Goal: Information Seeking & Learning: Find specific fact

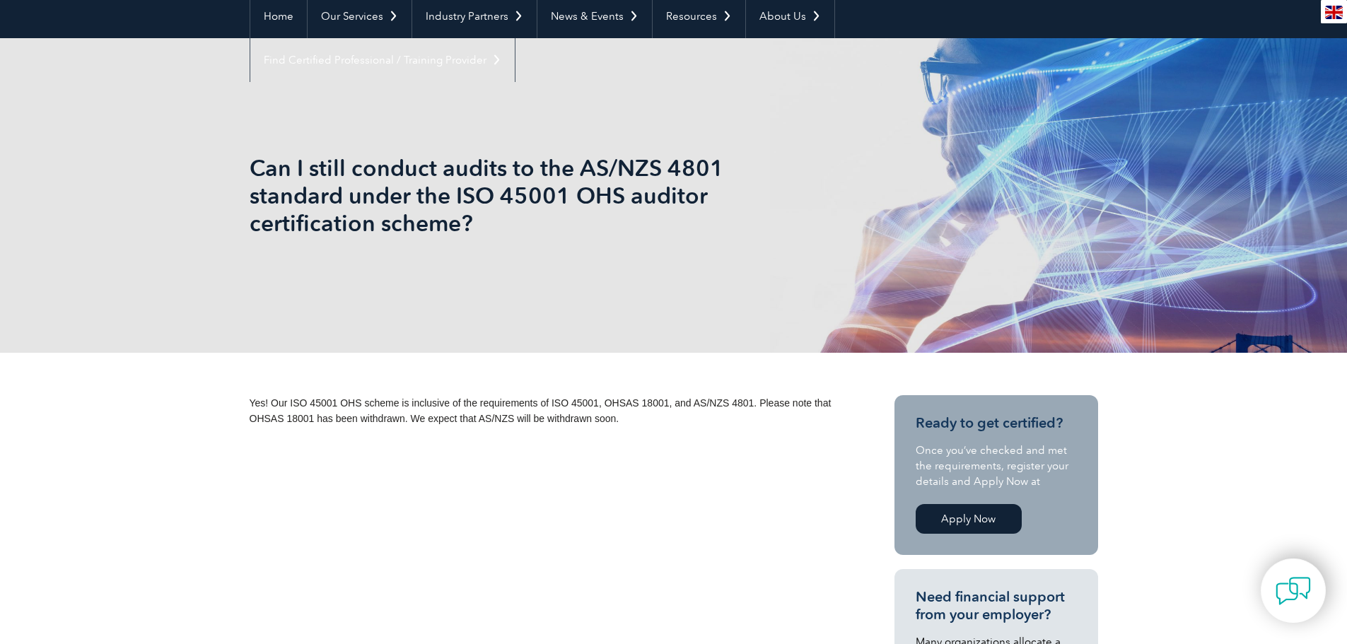
scroll to position [141, 0]
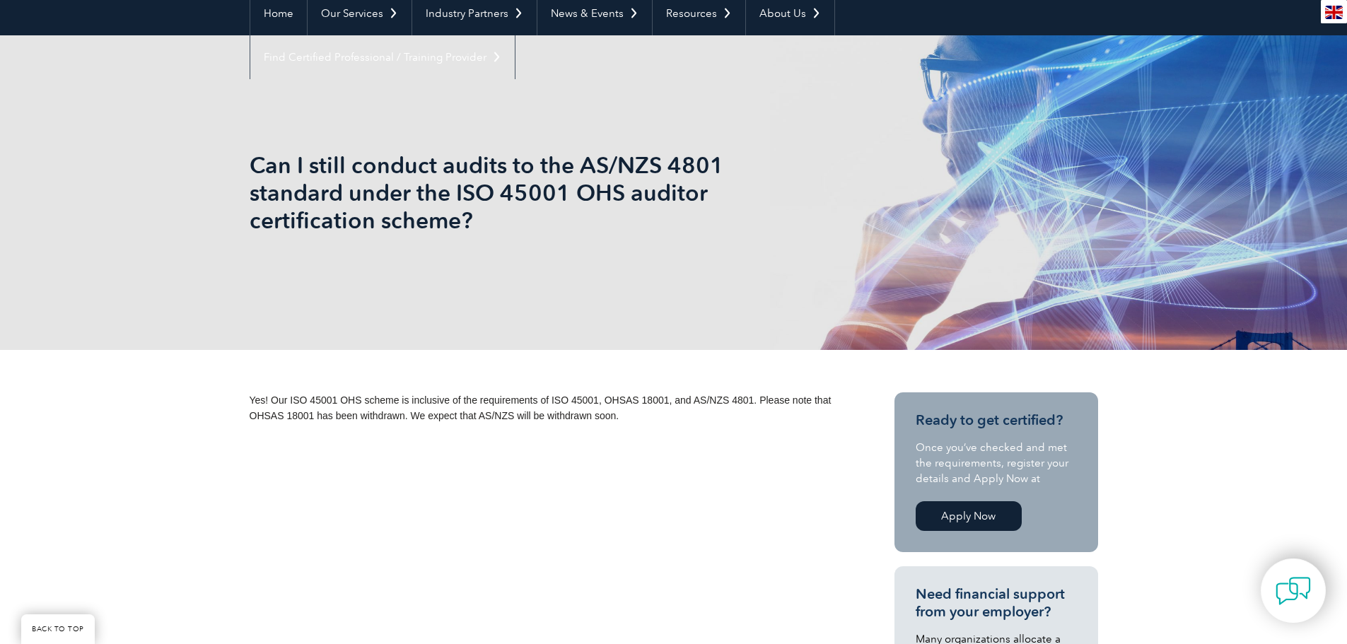
click at [435, 233] on h1 "Can I still conduct audits to the AS/NZS 4801 standard under the ISO 45001 OHS …" at bounding box center [521, 192] width 543 height 83
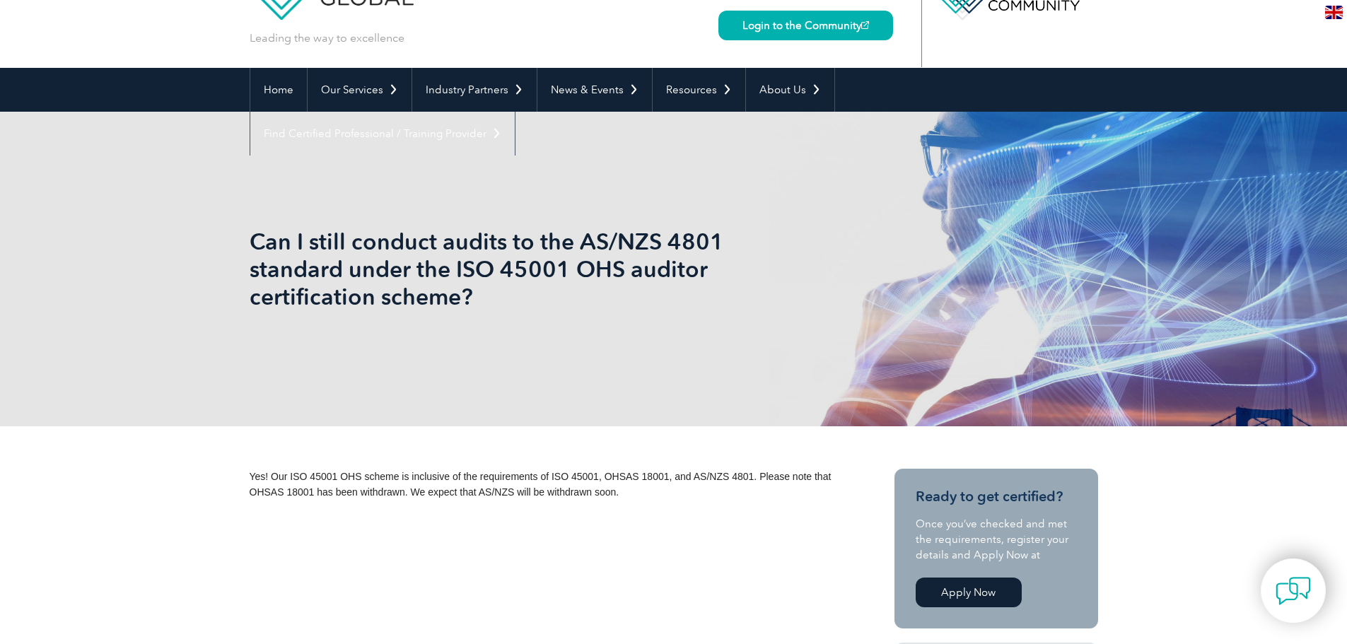
scroll to position [71, 0]
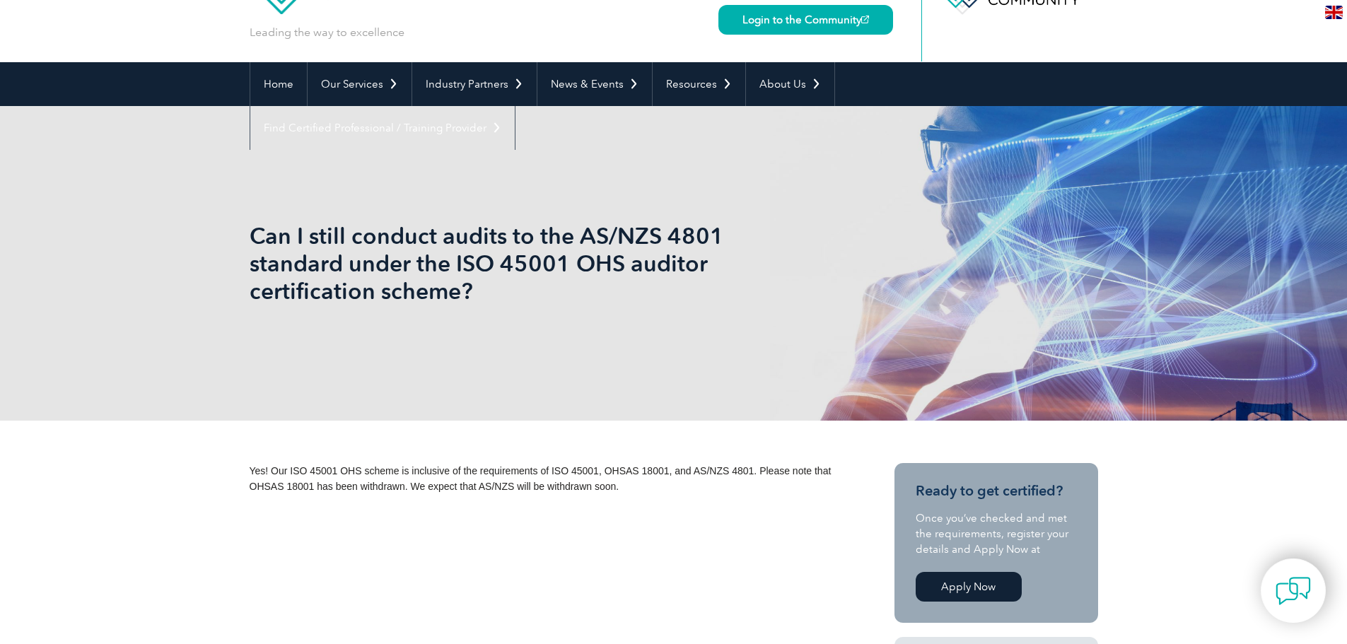
click at [366, 237] on h1 "Can I still conduct audits to the AS/NZS 4801 standard under the ISO 45001 OHS …" at bounding box center [521, 263] width 543 height 83
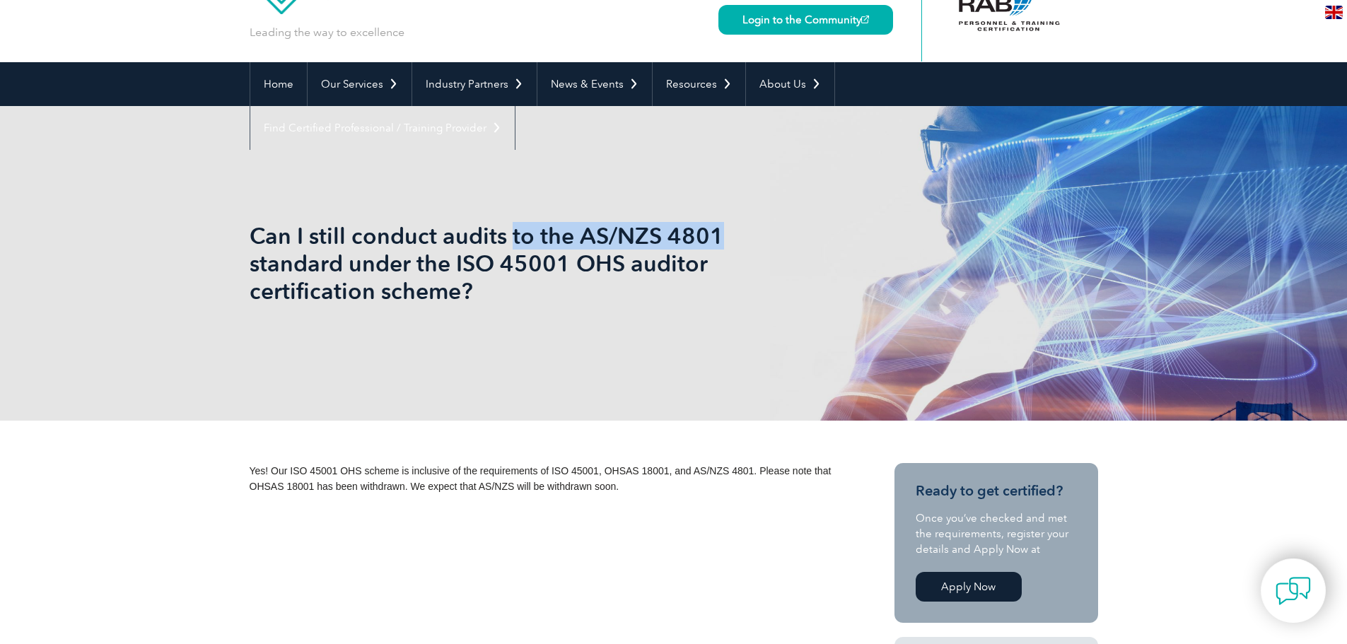
drag, startPoint x: 509, startPoint y: 239, endPoint x: 772, endPoint y: 238, distance: 263.8
click at [772, 238] on h1 "Can I still conduct audits to the AS/NZS 4801 standard under the ISO 45001 OHS …" at bounding box center [521, 263] width 543 height 83
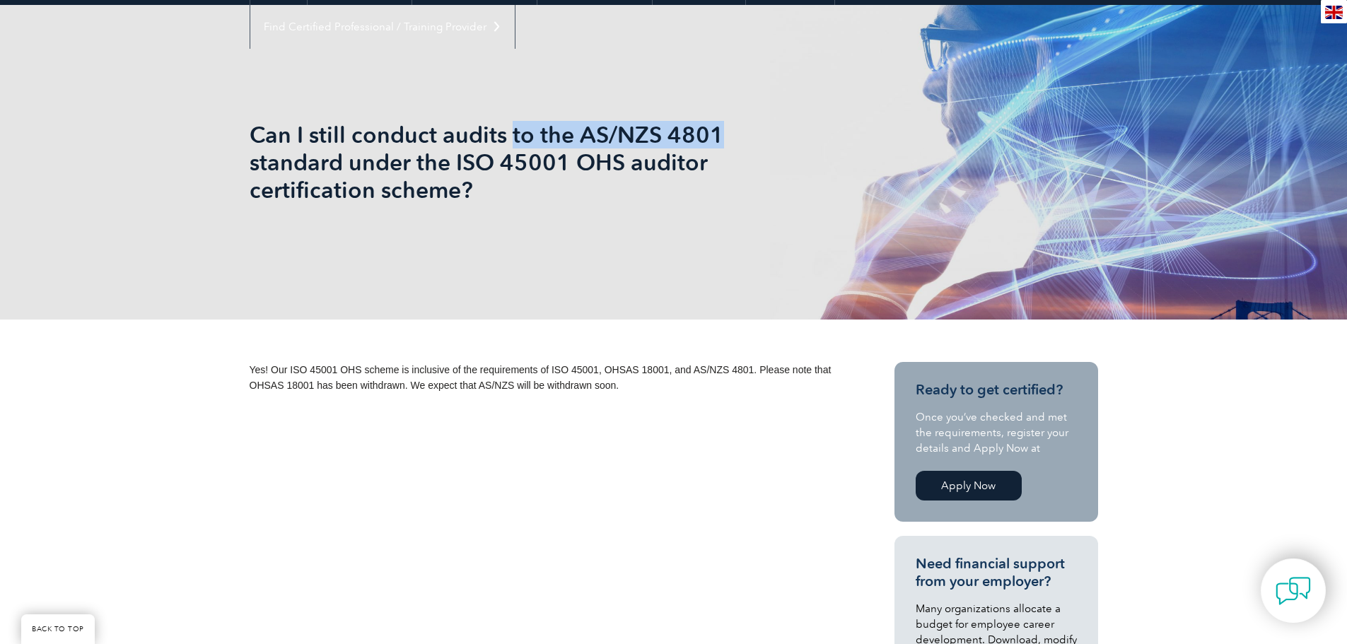
scroll to position [212, 0]
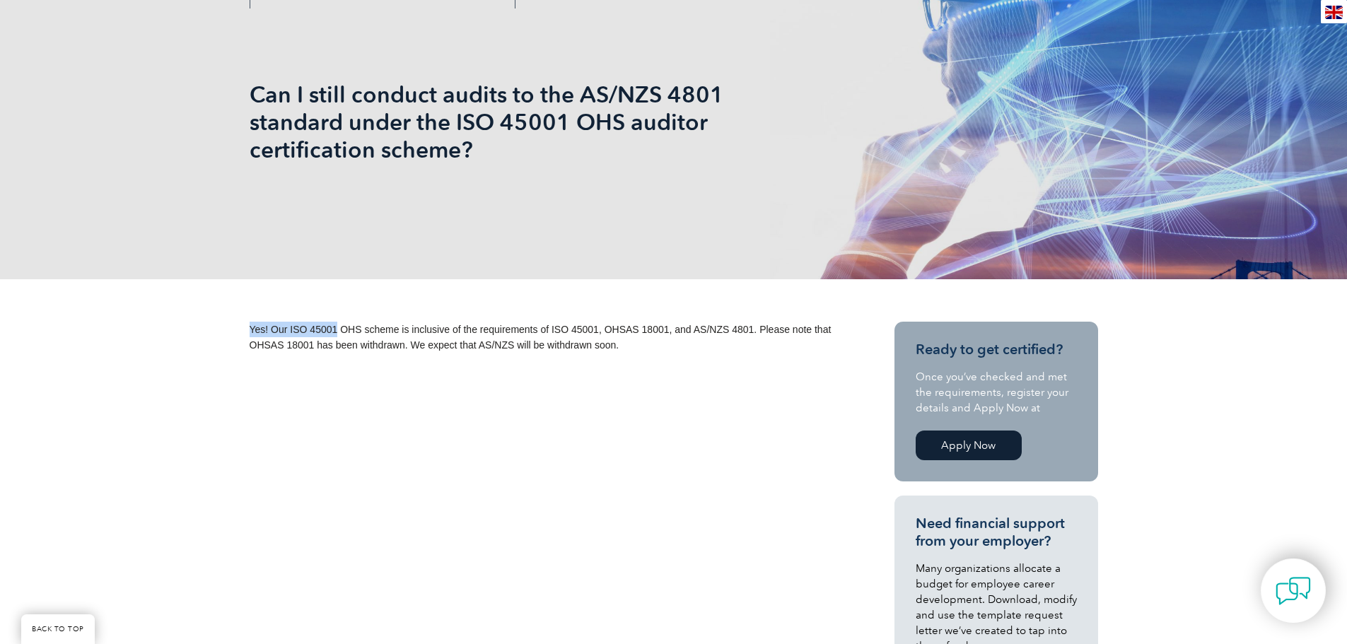
drag, startPoint x: 331, startPoint y: 328, endPoint x: 774, endPoint y: 366, distance: 444.3
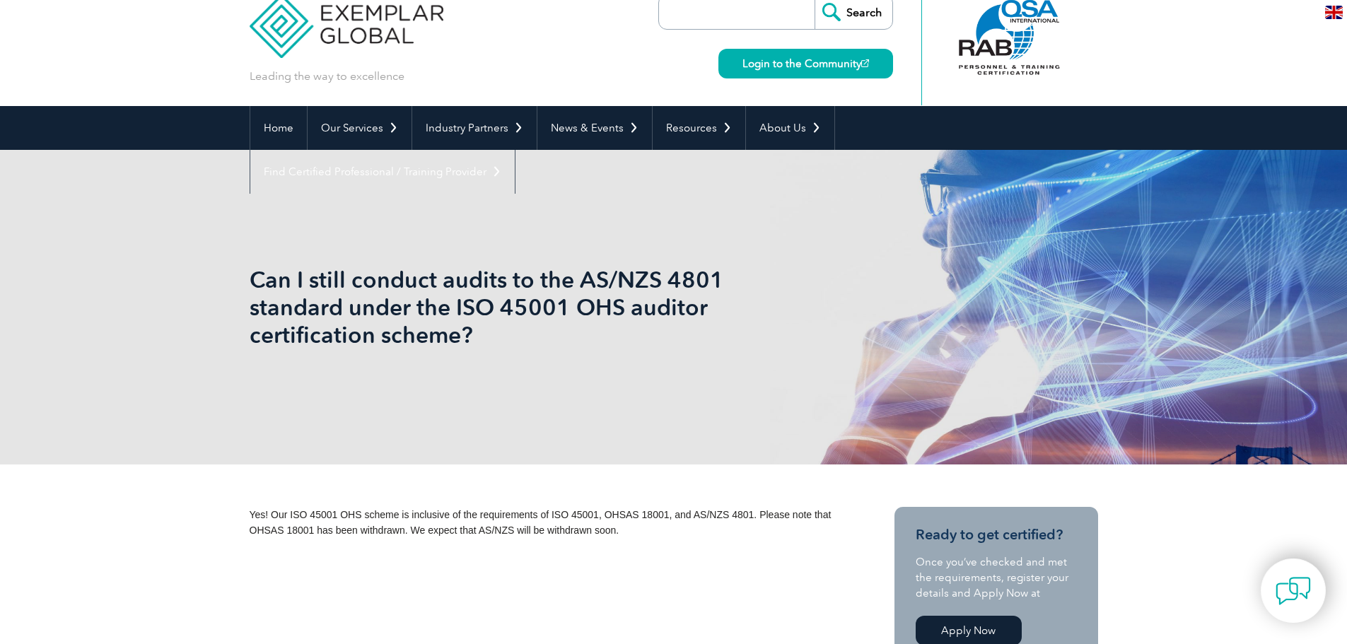
scroll to position [0, 0]
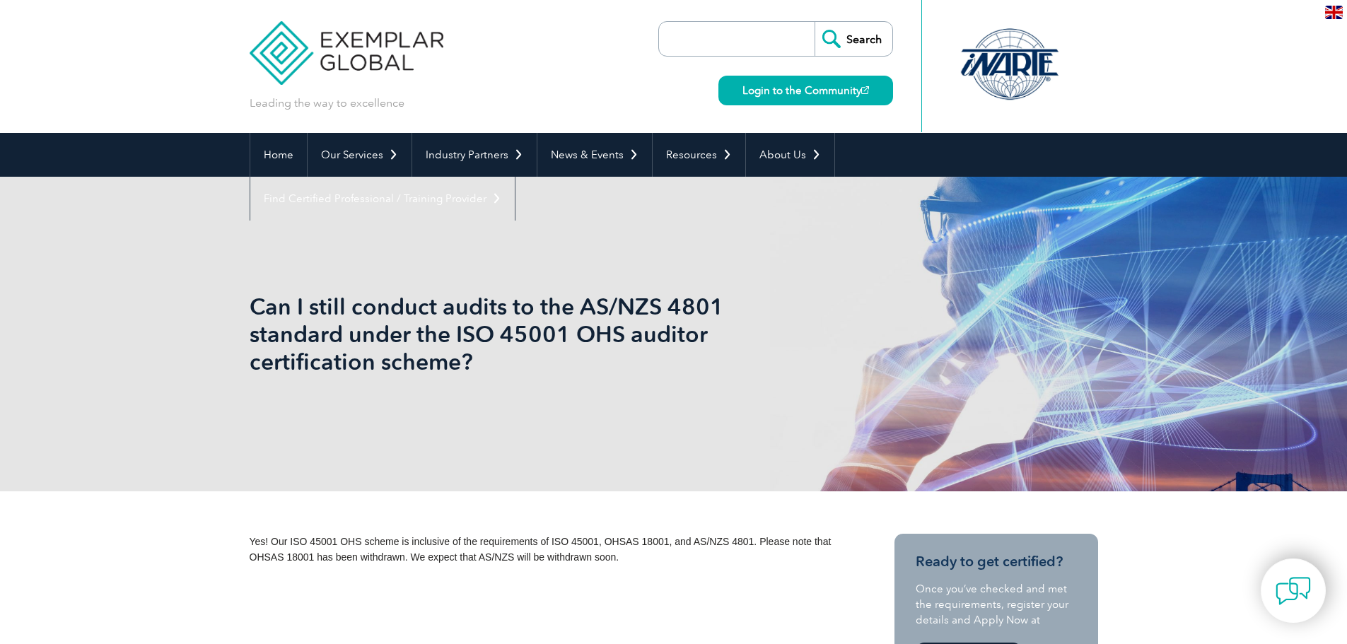
click at [288, 541] on span "Yes! Our ISO 45001 OHS scheme is inclusive of the requirements of ISO 45001, OH…" at bounding box center [541, 549] width 582 height 27
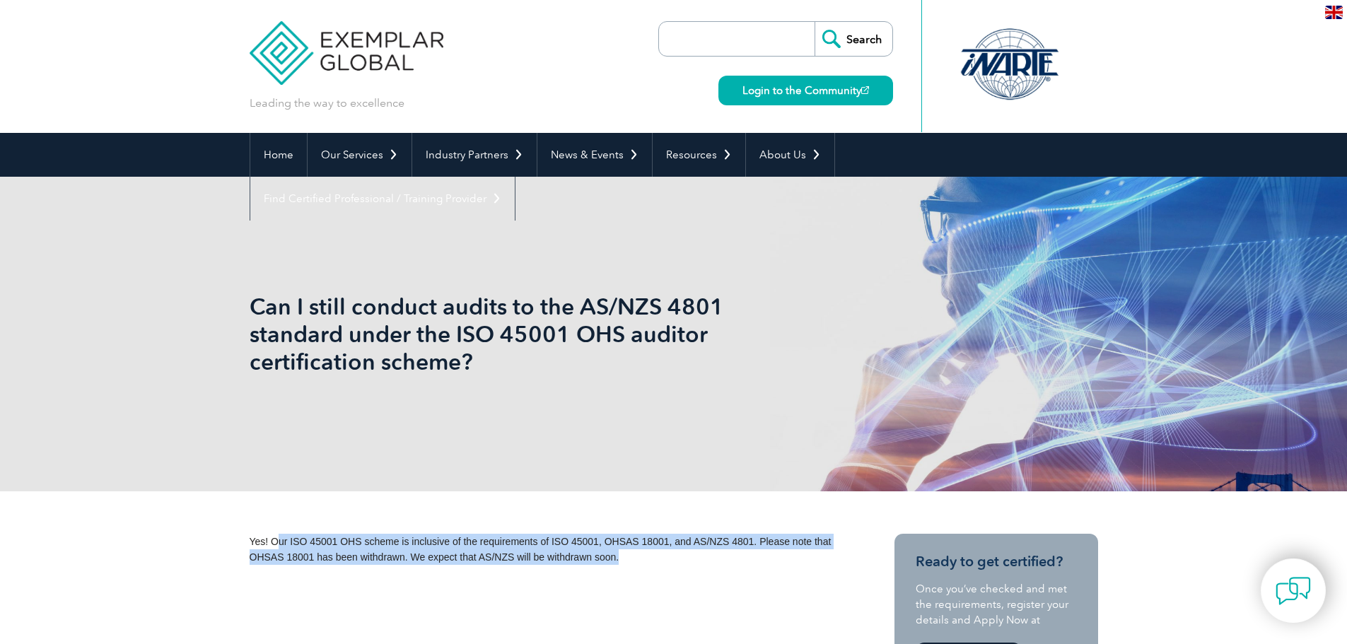
drag, startPoint x: 277, startPoint y: 542, endPoint x: 657, endPoint y: 559, distance: 380.2
click at [657, 559] on p "Yes! Our ISO 45001 OHS scheme is inclusive of the requirements of ISO 45001, OH…" at bounding box center [547, 549] width 594 height 31
click at [656, 561] on p "Yes! Our ISO 45001 OHS scheme is inclusive of the requirements of ISO 45001, OH…" at bounding box center [547, 549] width 594 height 31
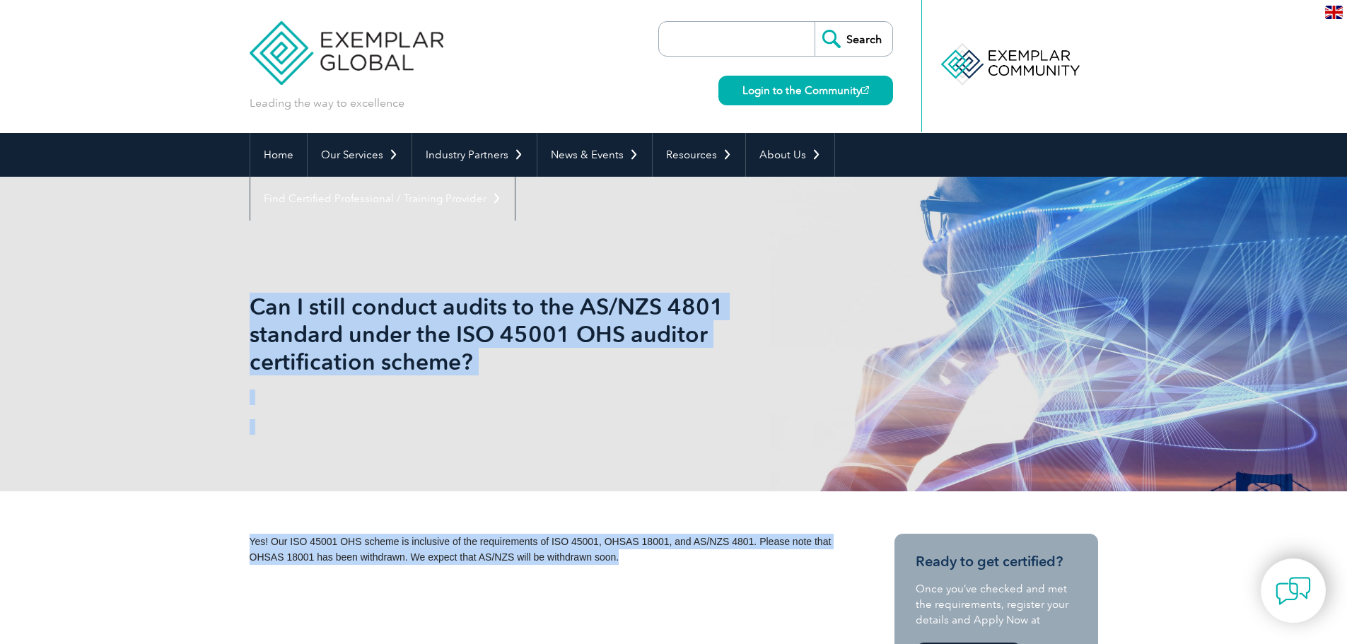
drag, startPoint x: 257, startPoint y: 309, endPoint x: 695, endPoint y: 555, distance: 502.8
click at [695, 555] on p "Yes! Our ISO 45001 OHS scheme is inclusive of the requirements of ISO 45001, OH…" at bounding box center [547, 549] width 594 height 31
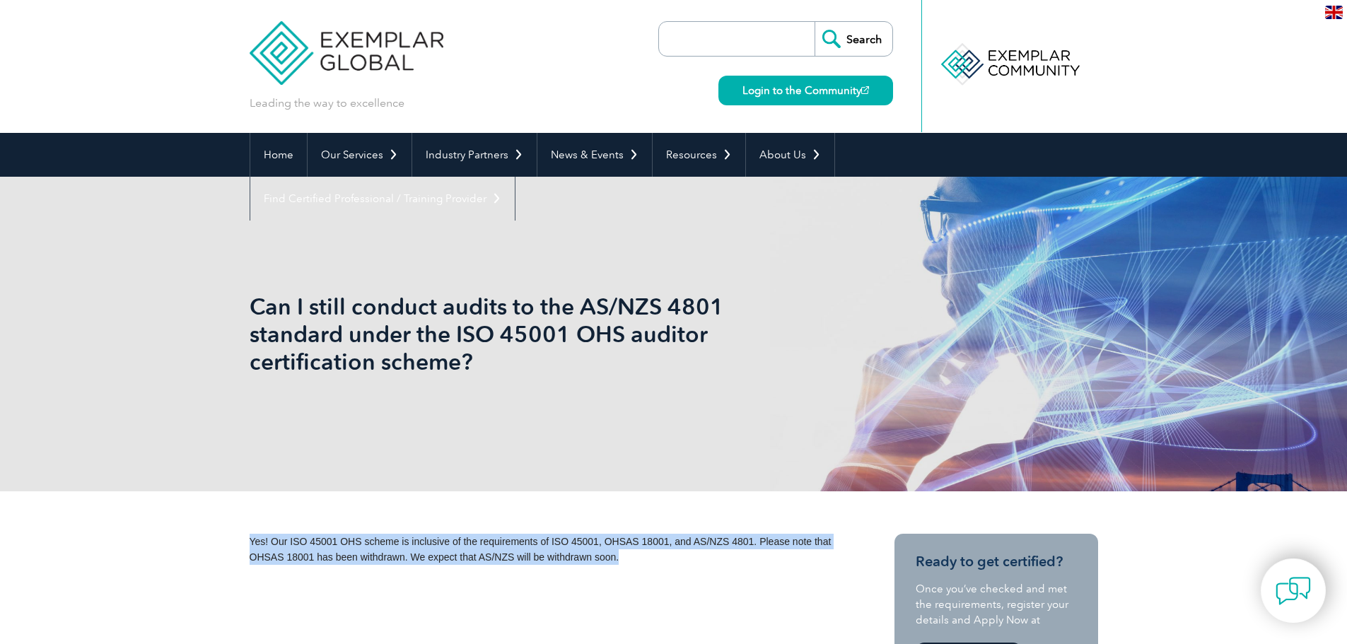
drag, startPoint x: 632, startPoint y: 559, endPoint x: 253, endPoint y: 600, distance: 381.2
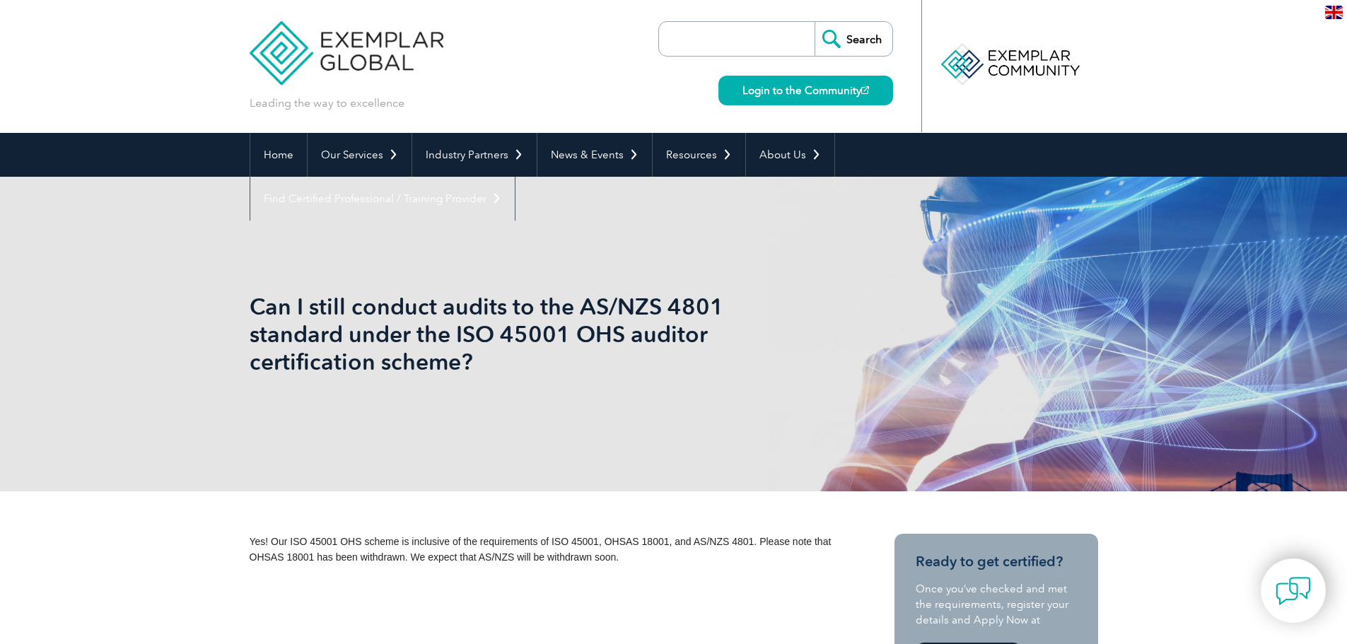
drag, startPoint x: 281, startPoint y: 547, endPoint x: 667, endPoint y: 529, distance: 385.9
click at [643, 554] on p "Yes! Our ISO 45001 OHS scheme is inclusive of the requirements of ISO 45001, OH…" at bounding box center [547, 549] width 594 height 31
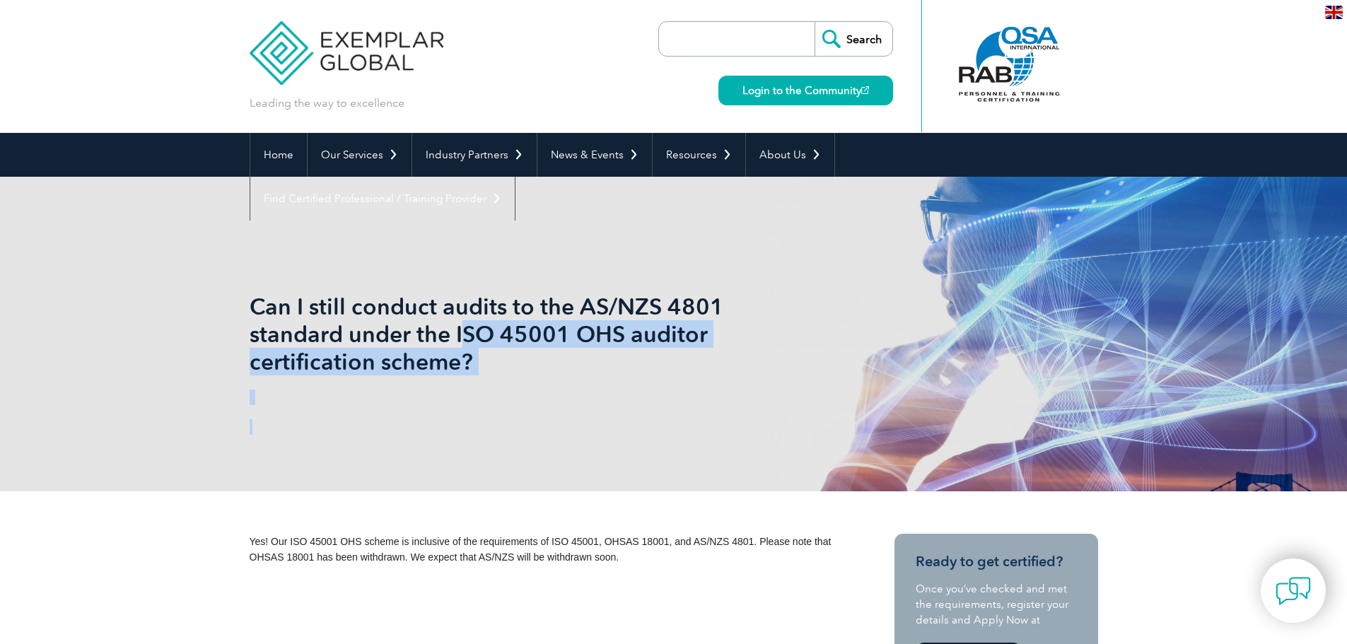
drag, startPoint x: 459, startPoint y: 327, endPoint x: 675, endPoint y: 516, distance: 286.7
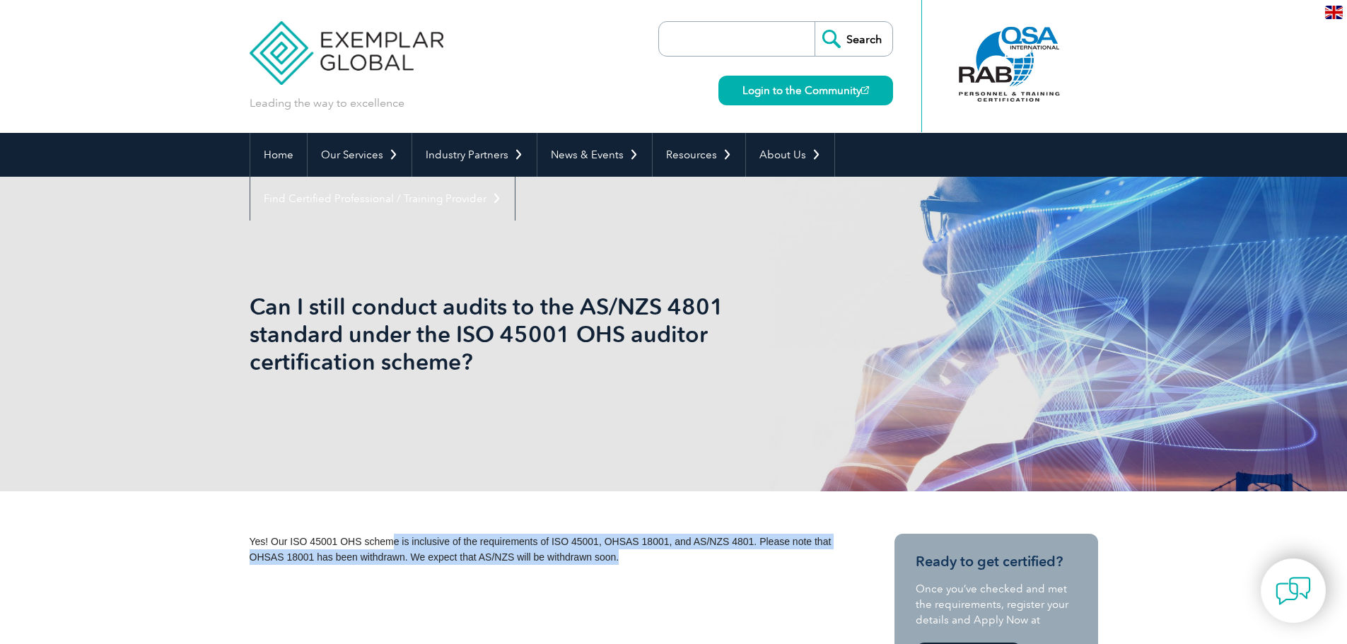
drag, startPoint x: 385, startPoint y: 547, endPoint x: 688, endPoint y: 567, distance: 303.4
click at [688, 567] on div "Yes! Our ISO 45001 OHS scheme is inclusive of the requirements of ISO 45001, OH…" at bounding box center [547, 555] width 594 height 42
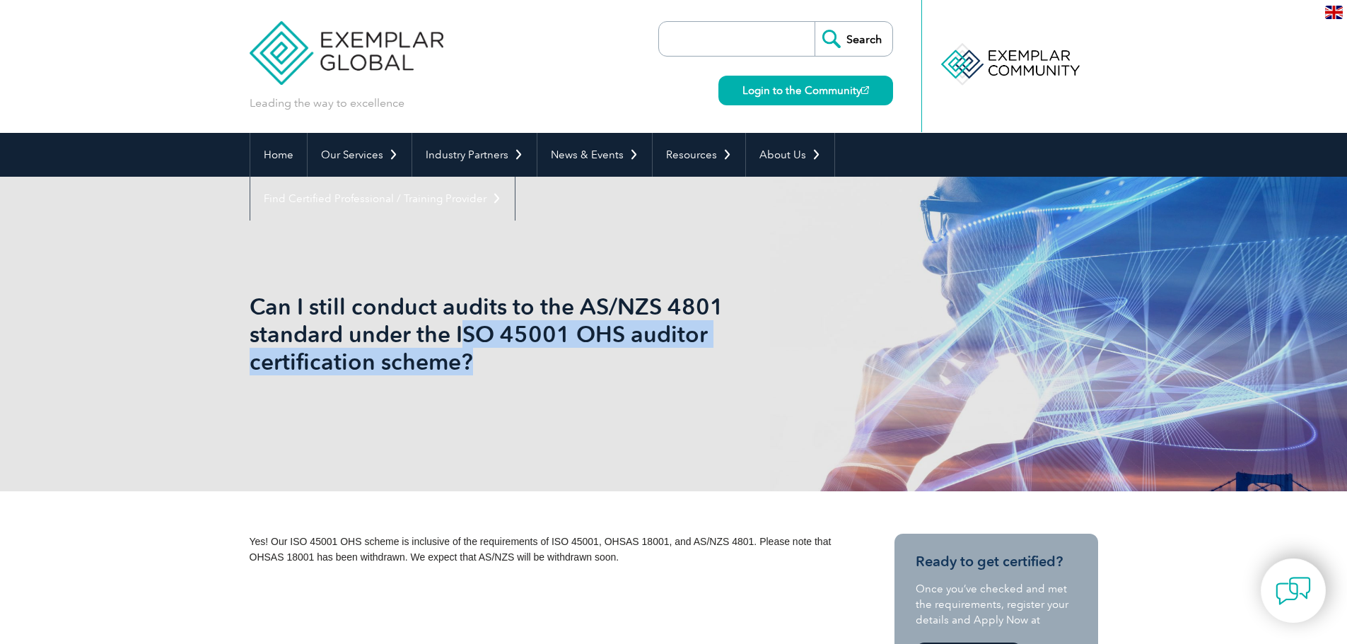
drag, startPoint x: 465, startPoint y: 334, endPoint x: 624, endPoint y: 372, distance: 163.7
click at [624, 372] on h1 "Can I still conduct audits to the AS/NZS 4801 standard under the ISO 45001 OHS …" at bounding box center [521, 334] width 543 height 83
click at [496, 369] on h1 "Can I still conduct audits to the AS/NZS 4801 standard under the ISO 45001 OHS …" at bounding box center [521, 334] width 543 height 83
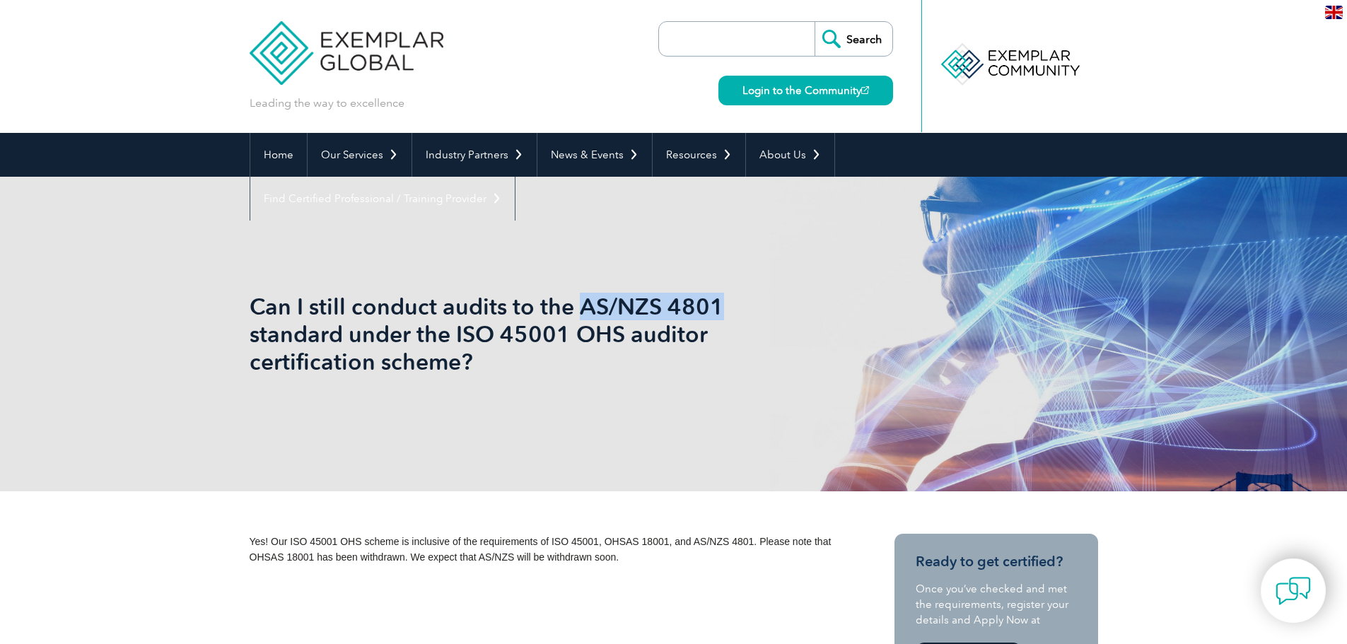
drag, startPoint x: 579, startPoint y: 311, endPoint x: 934, endPoint y: 314, distance: 355.8
click at [934, 314] on div "Can I still conduct audits to the AS/NZS 4801 standard under the ISO 45001 OHS …" at bounding box center [674, 334] width 849 height 315
click at [463, 540] on span "Yes! Our ISO 45001 OHS scheme is inclusive of the requirements of ISO 45001, OH…" at bounding box center [541, 549] width 582 height 27
click at [705, 302] on h1 "Can I still conduct audits to the AS/NZS 4801 standard under the ISO 45001 OHS …" at bounding box center [521, 334] width 543 height 83
click at [1238, 64] on header "Leading the way to excellence Search" at bounding box center [673, 66] width 1347 height 133
